Goal: Navigation & Orientation: Find specific page/section

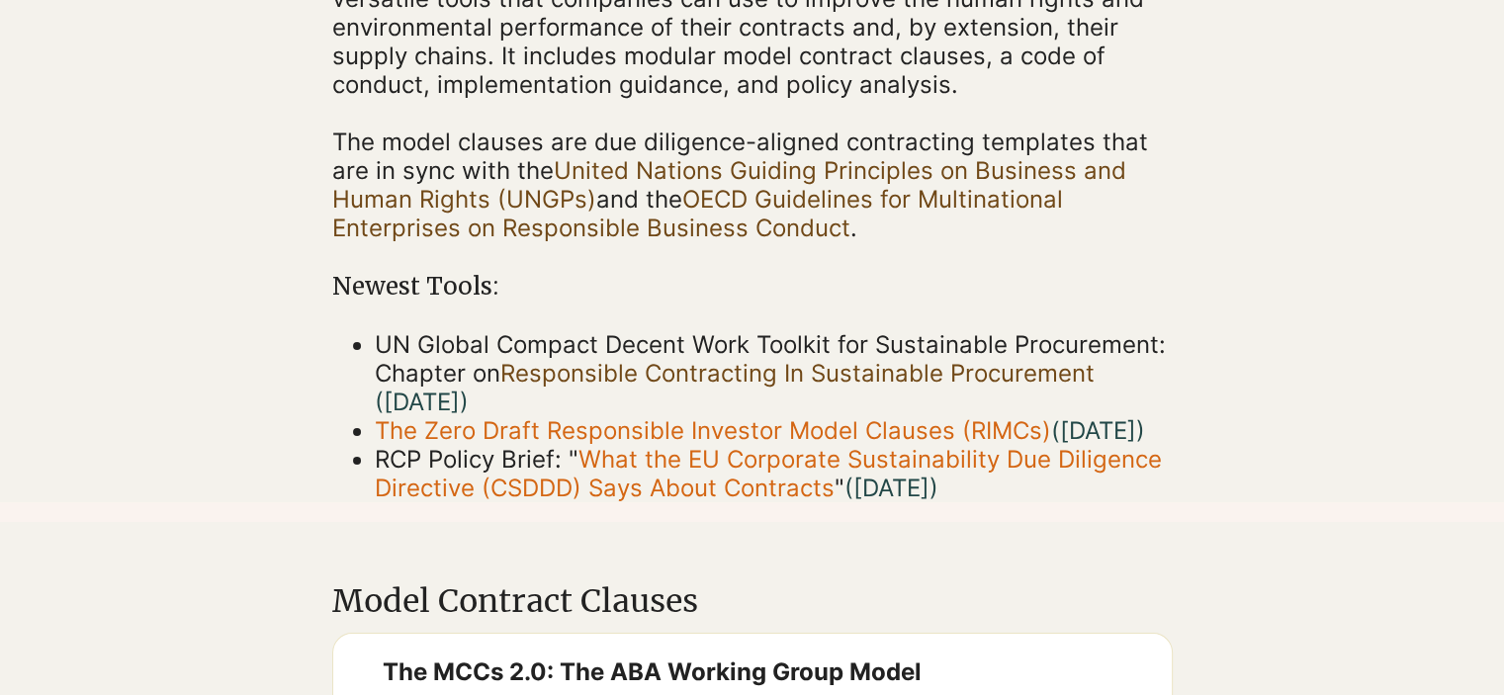
scroll to position [450, 0]
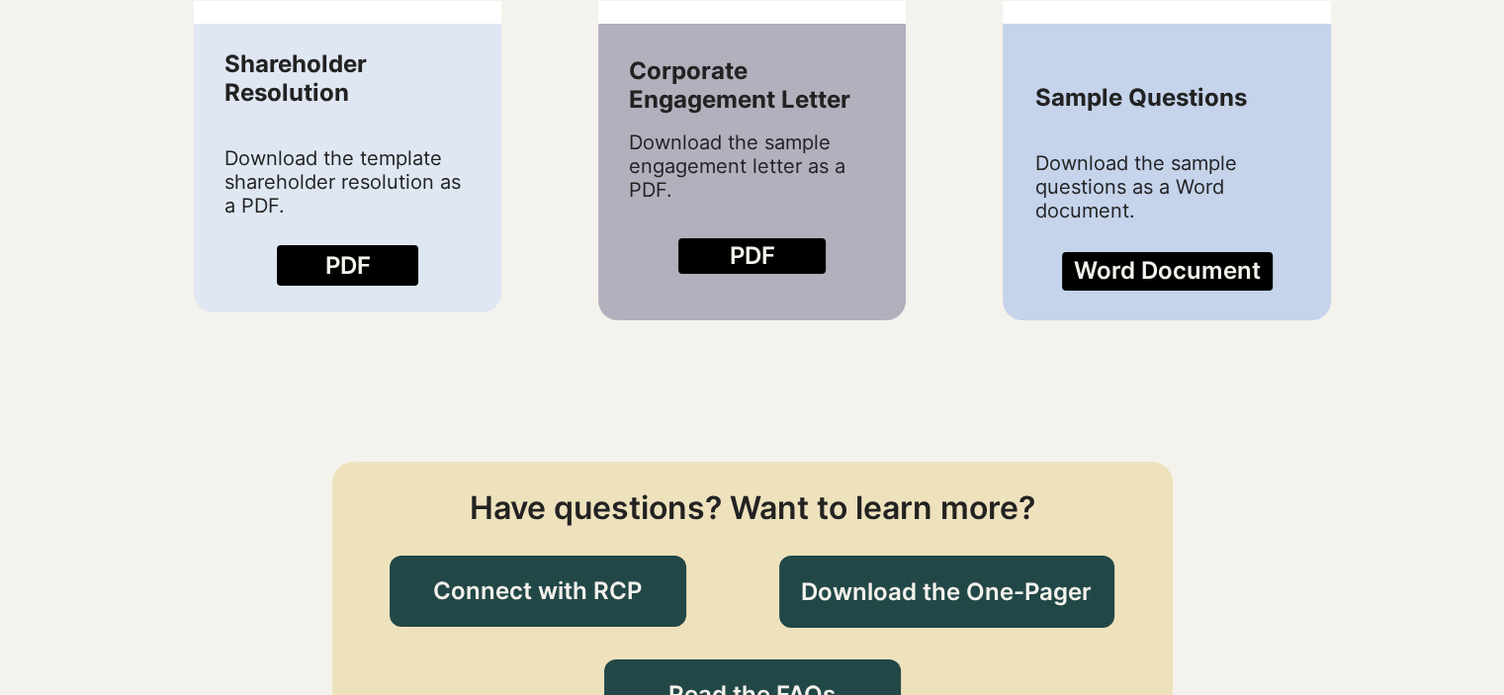
scroll to position [2543, 0]
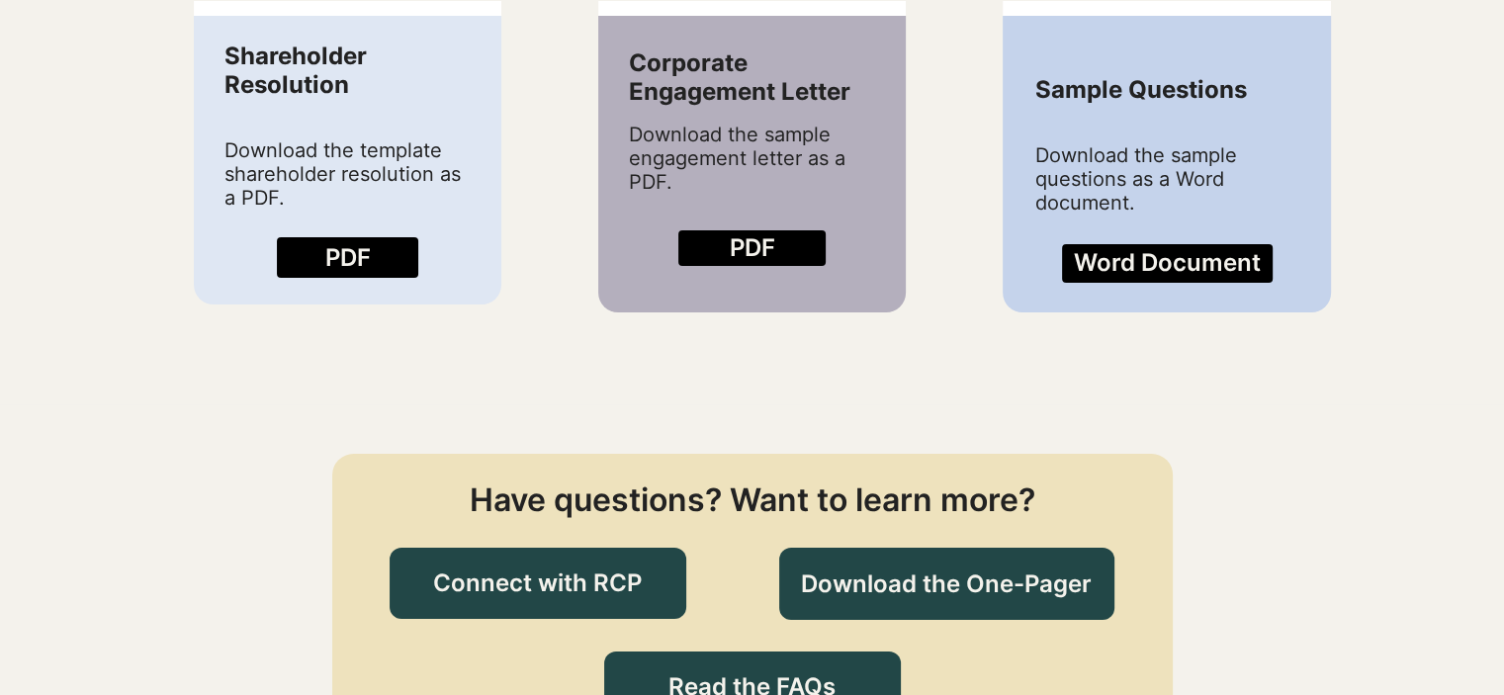
drag, startPoint x: 348, startPoint y: 237, endPoint x: 494, endPoint y: 193, distance: 152.9
click at [494, 193] on div at bounding box center [347, 160] width 307 height 289
